Goal: Task Accomplishment & Management: Manage account settings

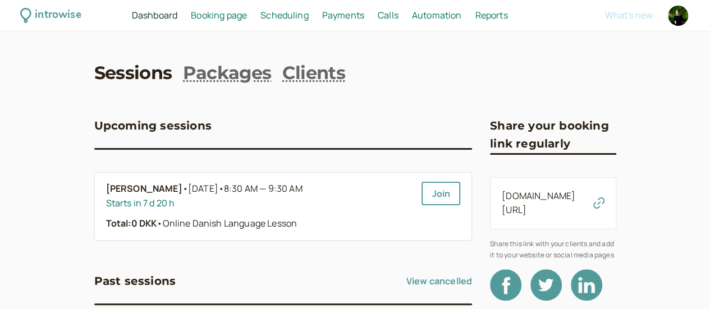
click at [241, 16] on span "Booking page" at bounding box center [219, 15] width 56 height 12
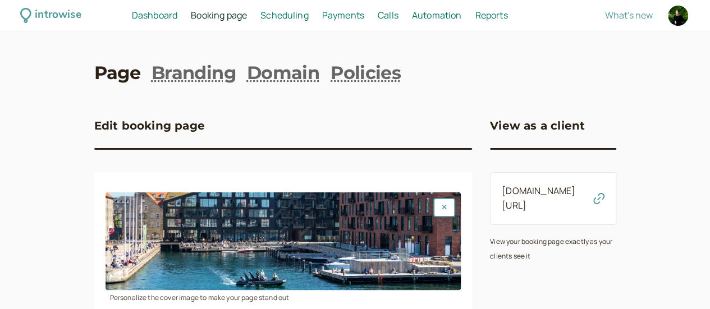
click at [309, 18] on span "Scheduling" at bounding box center [284, 15] width 48 height 12
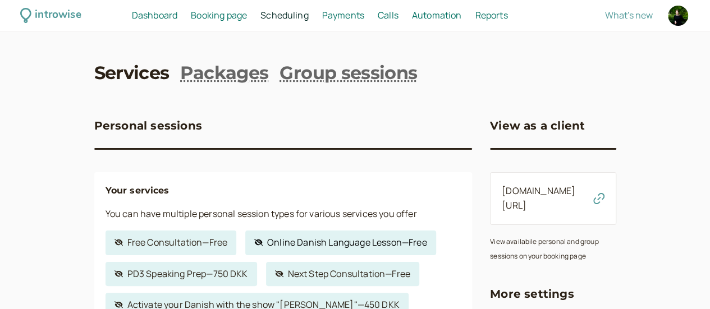
click at [324, 245] on link "Hidden service Online Danish Language Lesson — Free" at bounding box center [340, 243] width 190 height 25
select select "60"
select select "FqZDhd9LWjnP7Nka7ZA3"
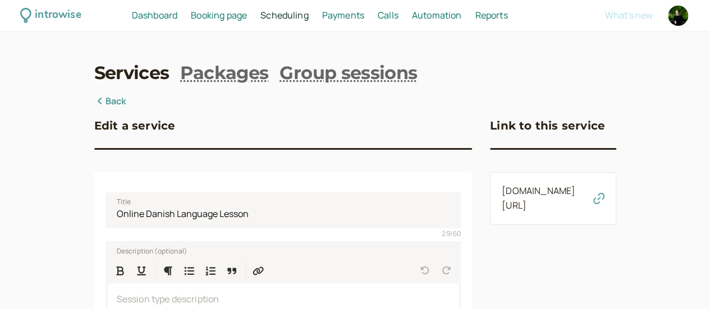
click at [246, 14] on span "Booking page" at bounding box center [219, 15] width 56 height 12
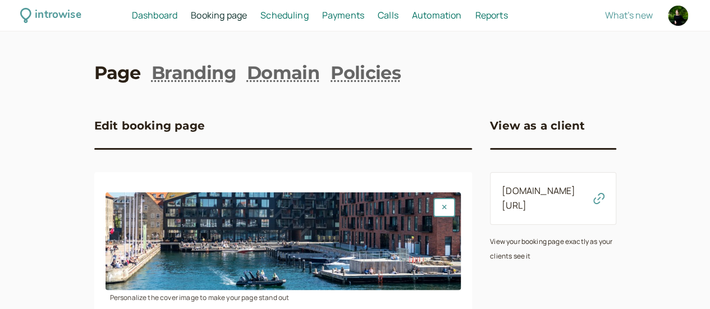
click at [309, 15] on span "Scheduling" at bounding box center [284, 15] width 48 height 12
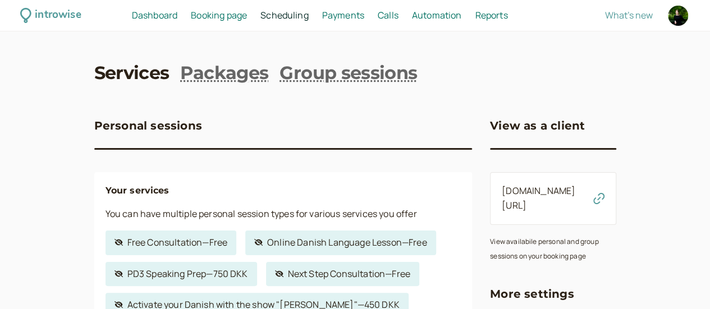
scroll to position [56, 0]
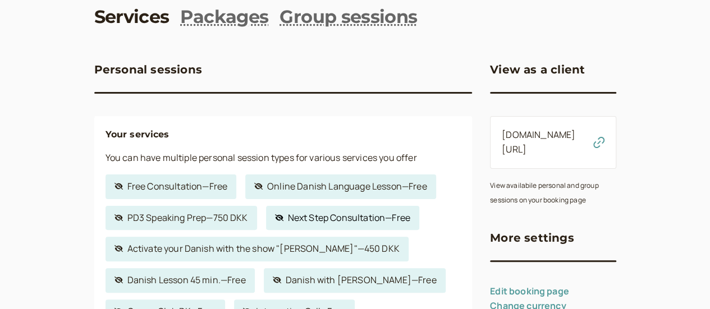
click at [329, 224] on link "Hidden service Next Step Consultation — Free" at bounding box center [342, 218] width 153 height 25
select select "30"
select select "c2z5adJsVqrROgbcEYHF"
select select "1440"
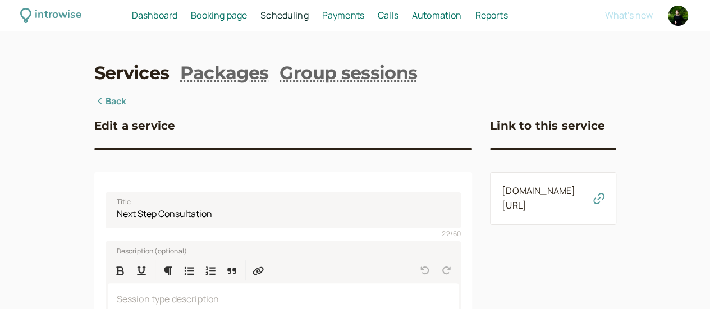
click at [504, 204] on link "[DOMAIN_NAME][URL]" at bounding box center [539, 198] width 74 height 27
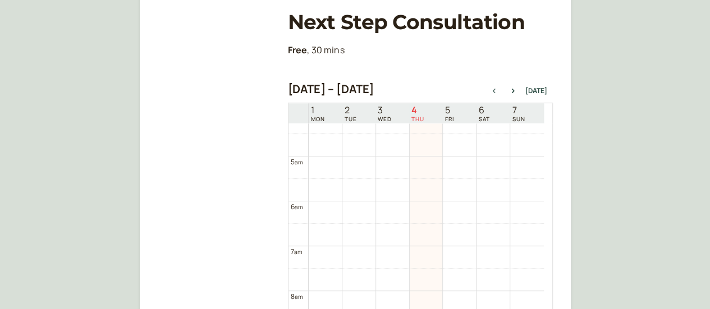
scroll to position [165, 0]
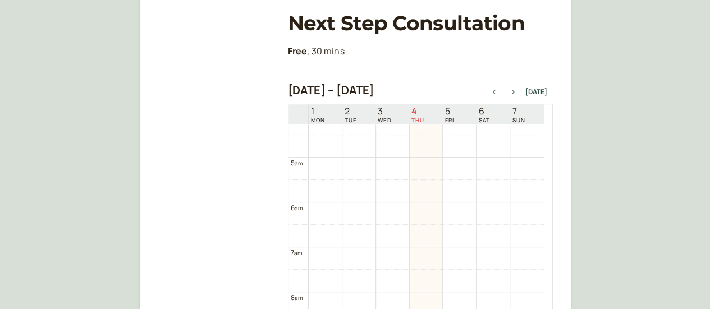
click at [517, 89] on button "button" at bounding box center [512, 92] width 13 height 8
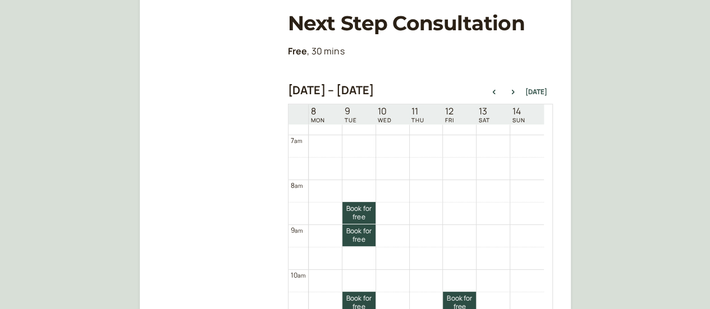
scroll to position [360, 0]
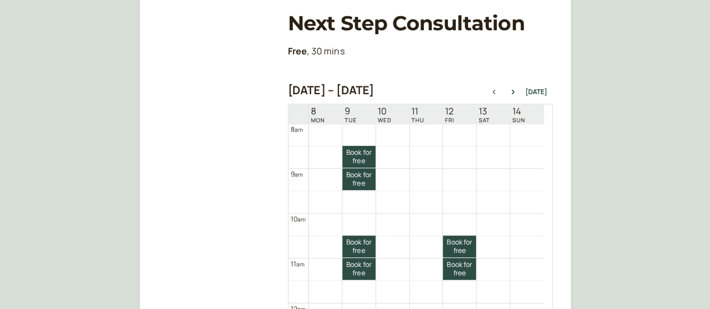
click at [495, 92] on icon "button" at bounding box center [493, 92] width 3 height 4
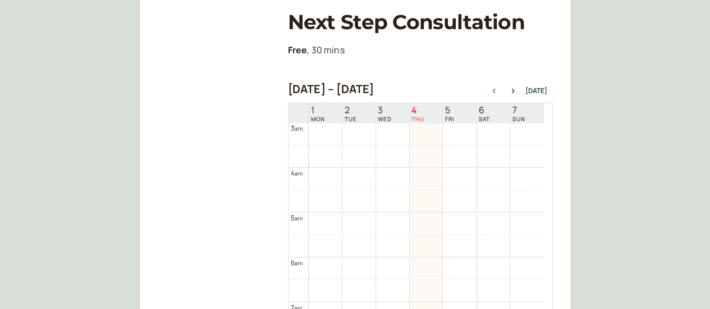
scroll to position [142, 0]
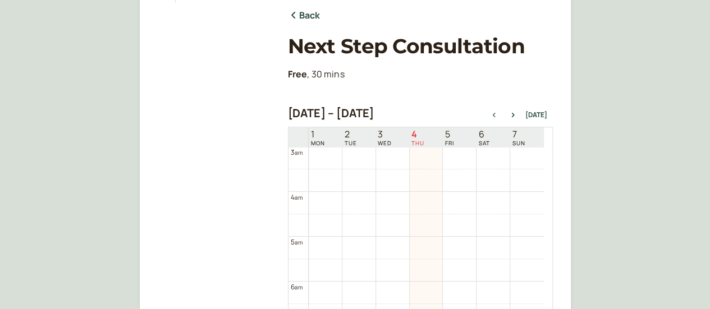
drag, startPoint x: 0, startPoint y: 237, endPoint x: 113, endPoint y: 195, distance: 120.9
click at [0, 237] on div "Back Next Step Consultation Free , 30 mins [DATE] – [DATE] [DATE] 1 MON 2 TUE 3…" at bounding box center [355, 168] width 710 height 620
click at [515, 116] on icon "button" at bounding box center [512, 115] width 13 height 4
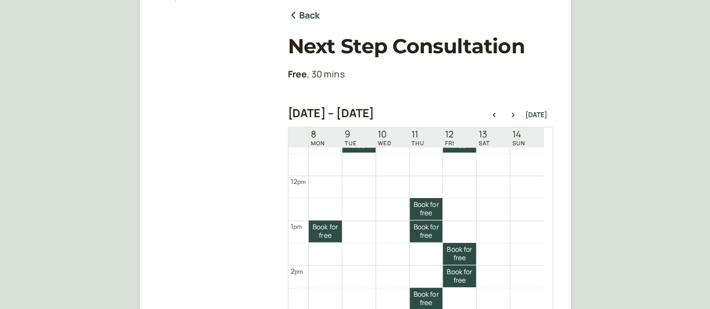
scroll to position [528, 0]
